Goal: Information Seeking & Learning: Learn about a topic

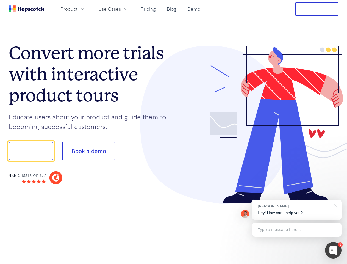
click at [174, 132] on div at bounding box center [256, 125] width 165 height 158
click at [77, 9] on span "Product" at bounding box center [68, 8] width 17 height 7
click at [121, 9] on span "Use Cases" at bounding box center [109, 8] width 23 height 7
click at [317, 9] on button "Free Trial" at bounding box center [316, 9] width 43 height 14
click at [31, 151] on button "Show me!" at bounding box center [31, 151] width 45 height 18
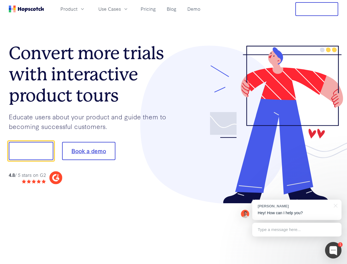
click at [88, 151] on button "Book a demo" at bounding box center [88, 151] width 53 height 18
click at [333, 250] on div at bounding box center [333, 250] width 16 height 16
click at [297, 210] on div "[PERSON_NAME] Hey! How can I help you?" at bounding box center [296, 209] width 89 height 20
click at [335, 205] on div at bounding box center [290, 150] width 103 height 183
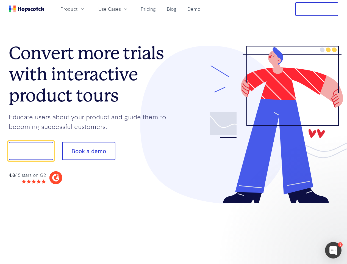
click at [297, 229] on div at bounding box center [290, 187] width 103 height 110
